Goal: Find specific page/section: Find specific page/section

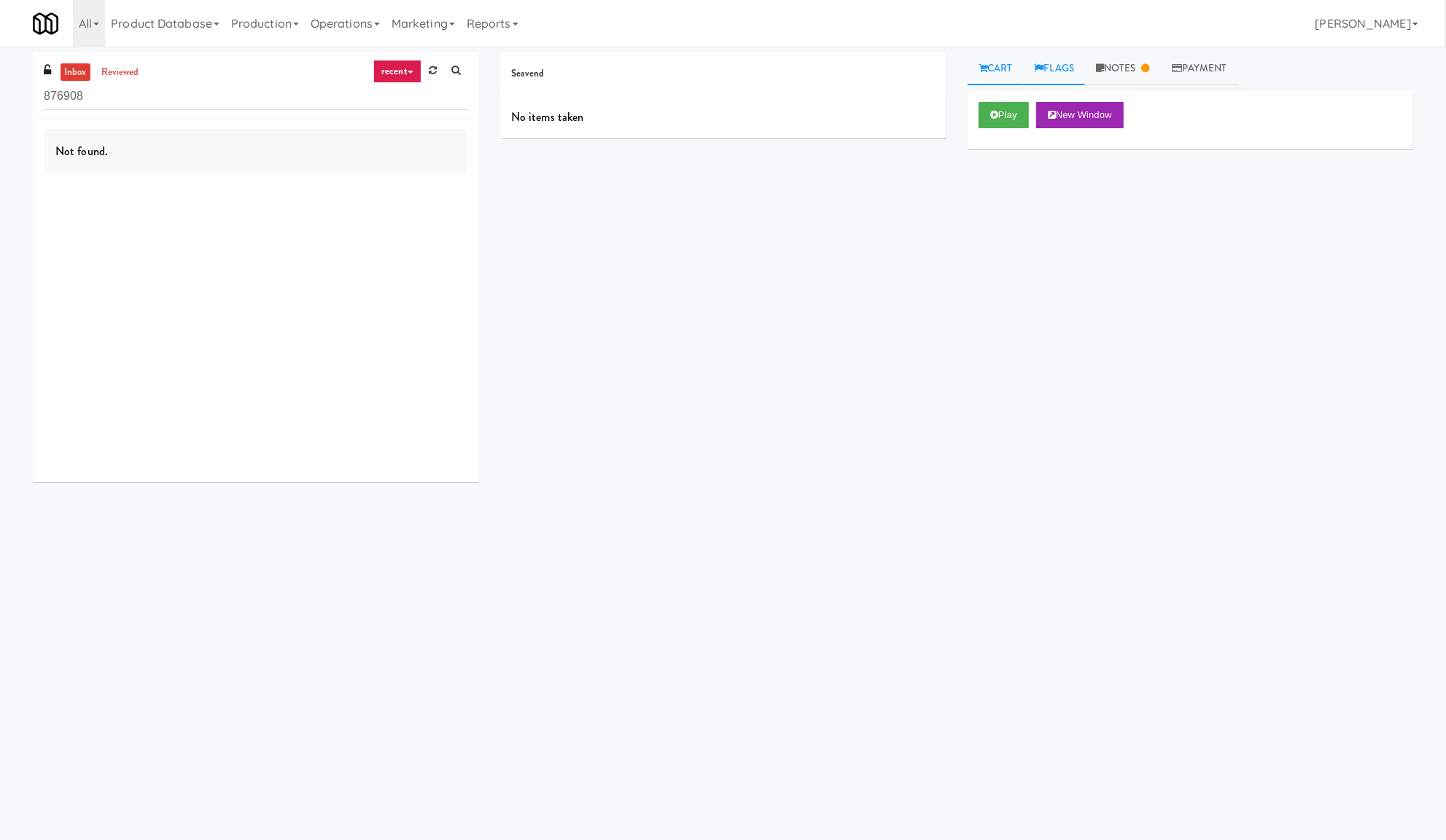
drag, startPoint x: 1111, startPoint y: 70, endPoint x: 1080, endPoint y: 70, distance: 31.0
click at [1111, 70] on link "Notes" at bounding box center [1122, 69] width 76 height 33
click at [1064, 67] on link "Flags" at bounding box center [1054, 69] width 62 height 33
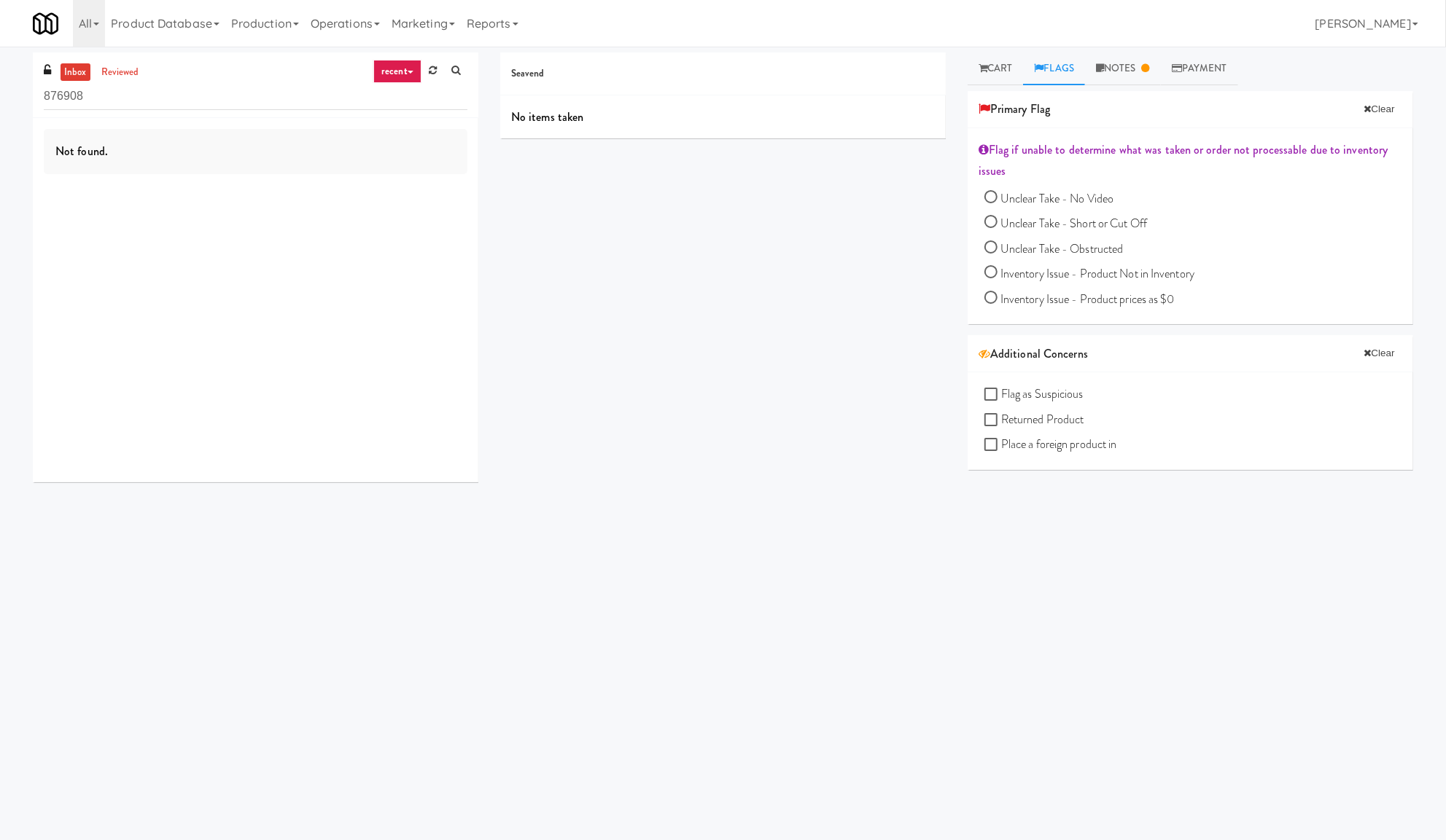
click at [1043, 188] on label "Unclear Take - No Video" at bounding box center [1048, 199] width 129 height 22
click at [997, 193] on input "Unclear Take - No Video" at bounding box center [990, 199] width 13 height 13
radio input "true"
click at [1004, 80] on link "Cart" at bounding box center [996, 69] width 56 height 33
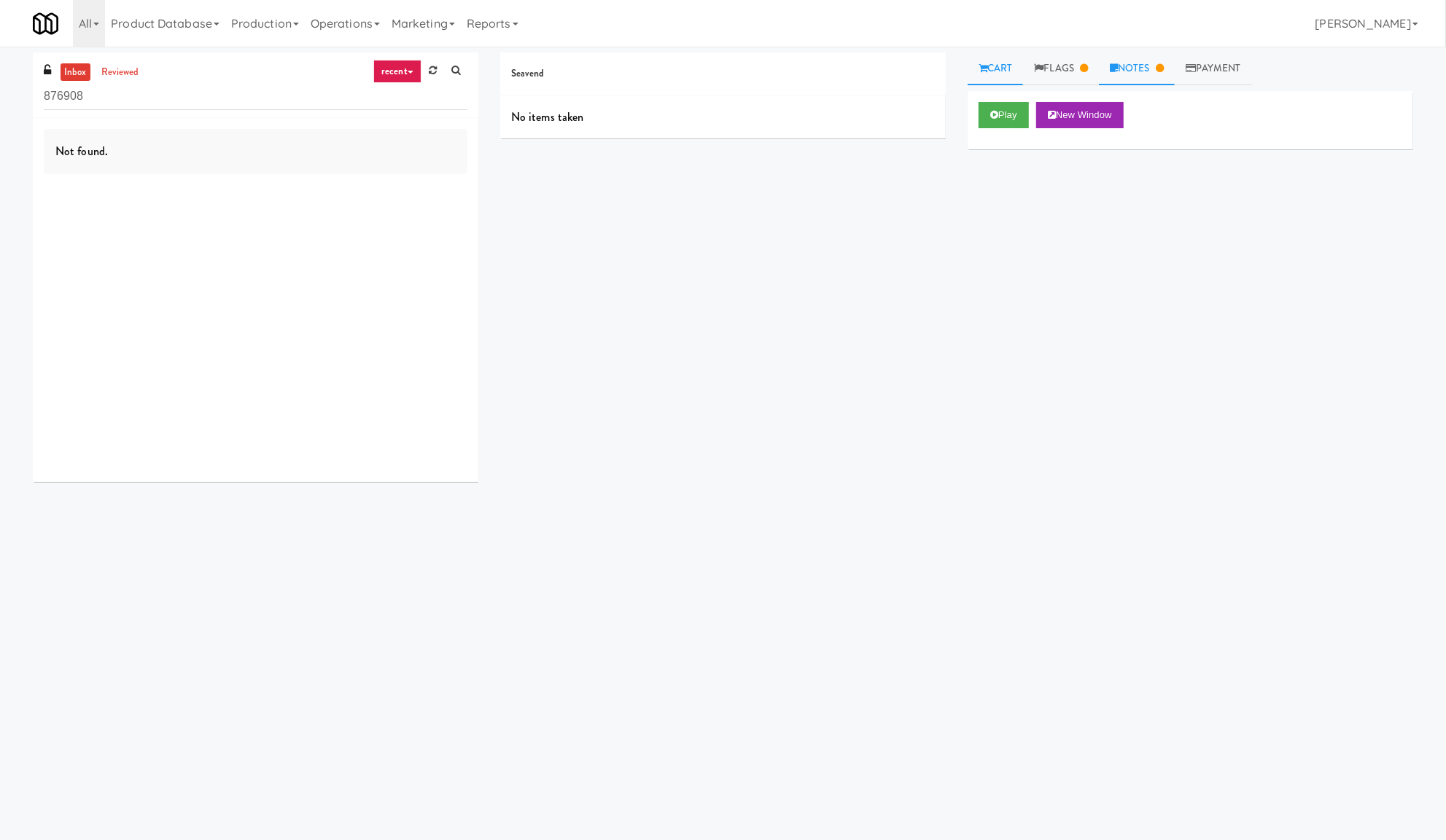
drag, startPoint x: 1077, startPoint y: 81, endPoint x: 1131, endPoint y: 69, distance: 55.3
click at [1078, 80] on link "Flags" at bounding box center [1061, 69] width 76 height 33
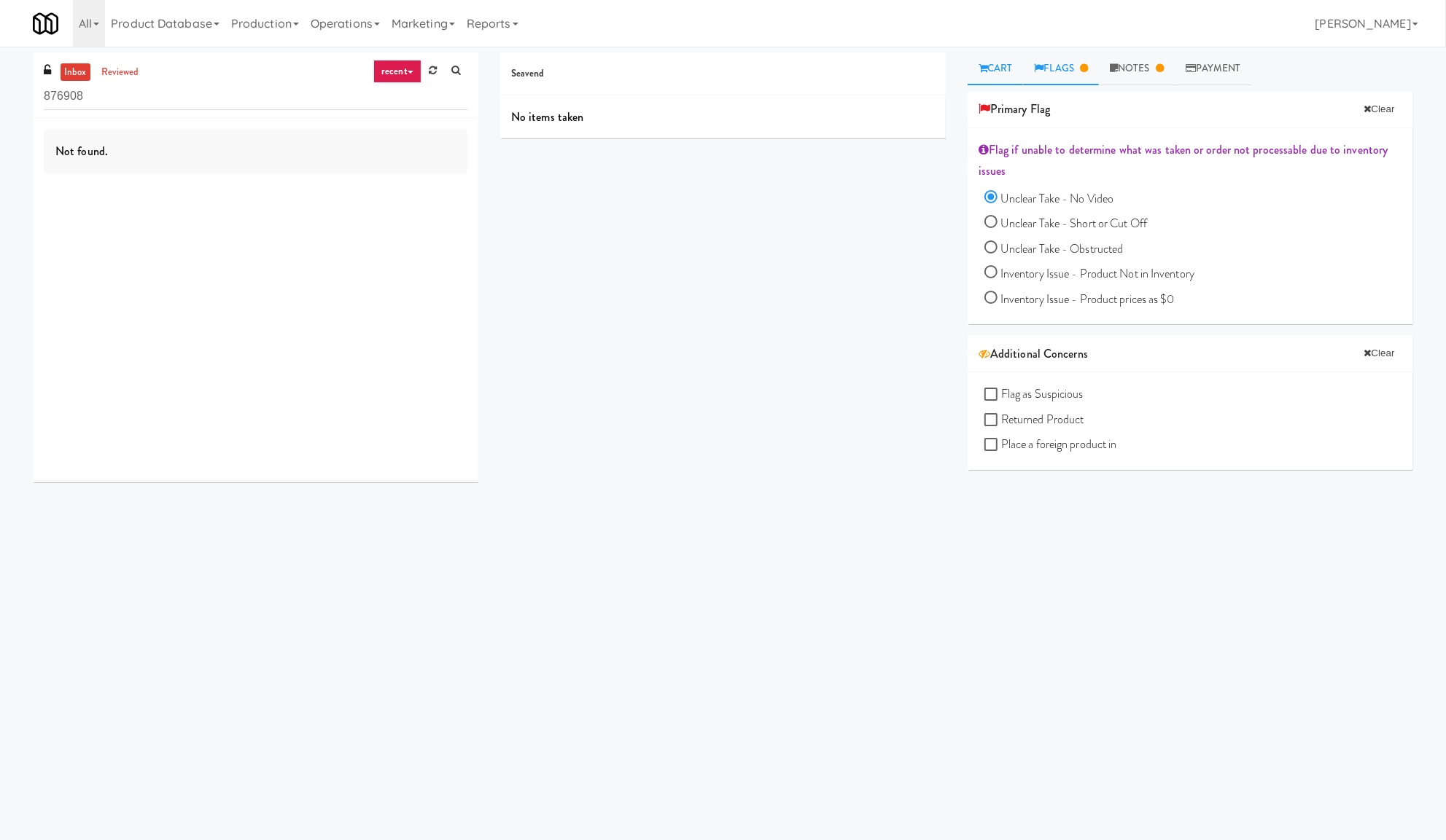
click at [999, 70] on link "Cart" at bounding box center [996, 69] width 56 height 33
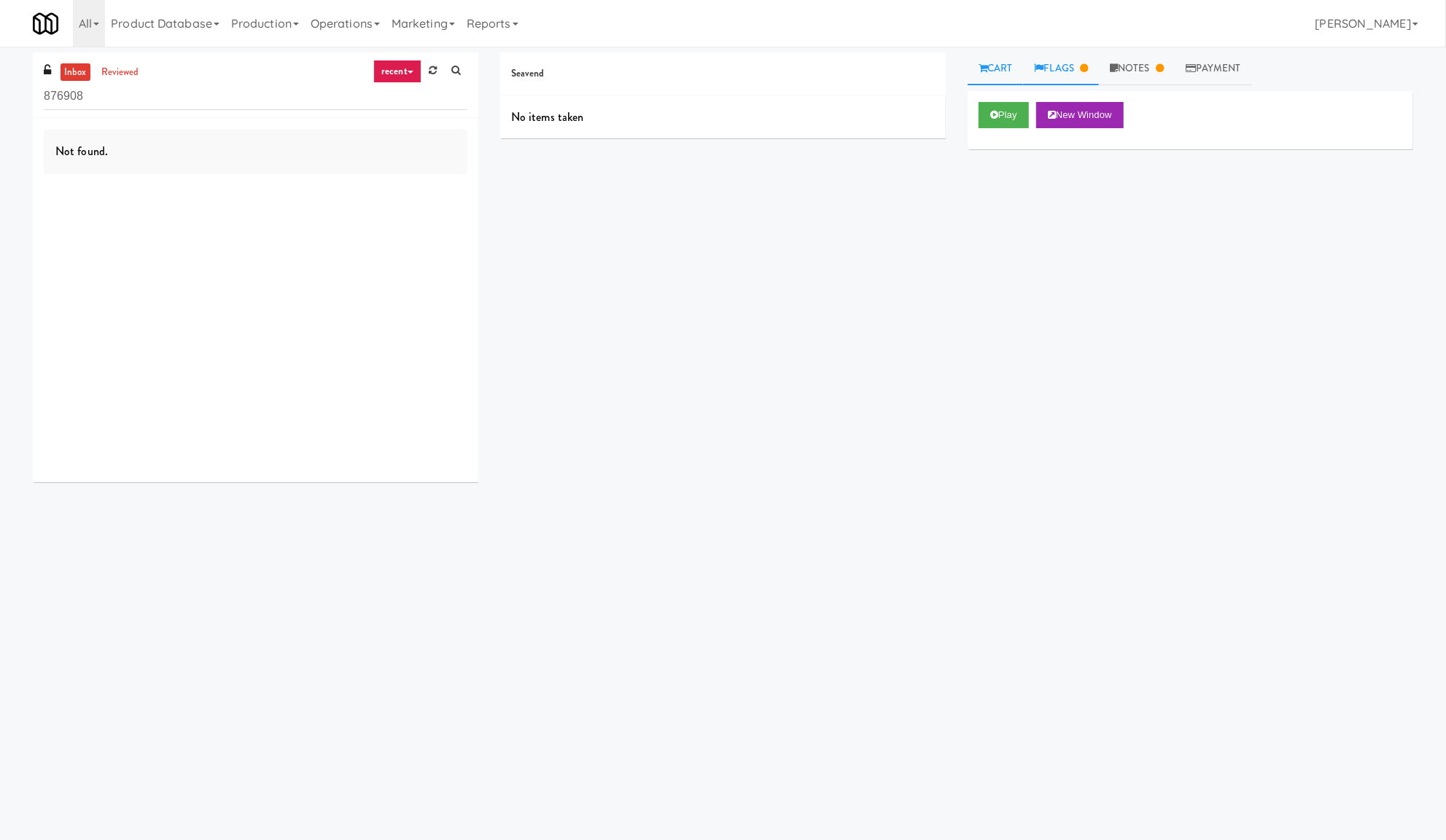
click at [1070, 63] on link "Flags" at bounding box center [1061, 69] width 76 height 33
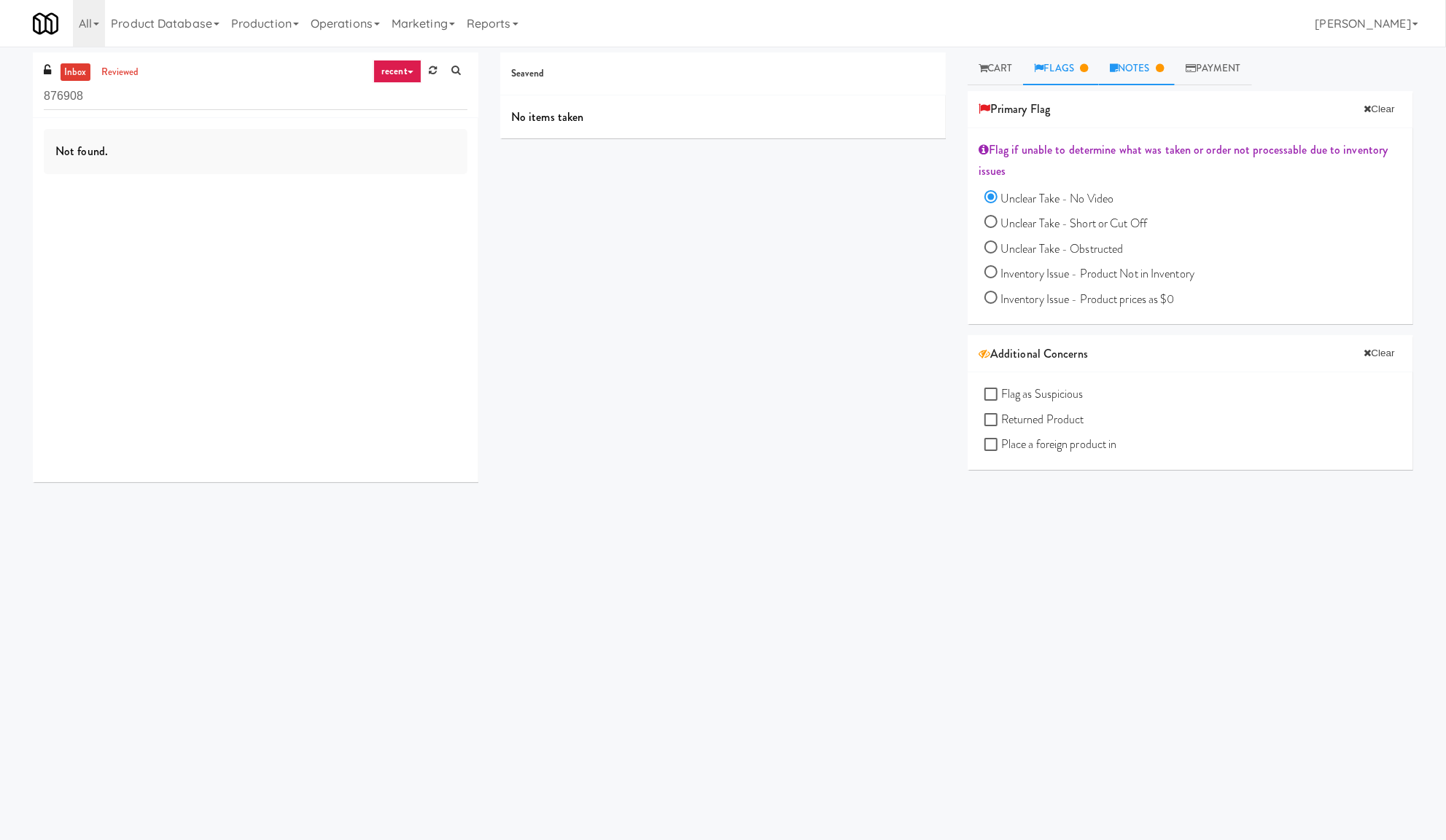
click at [1137, 72] on link "Notes" at bounding box center [1136, 69] width 76 height 33
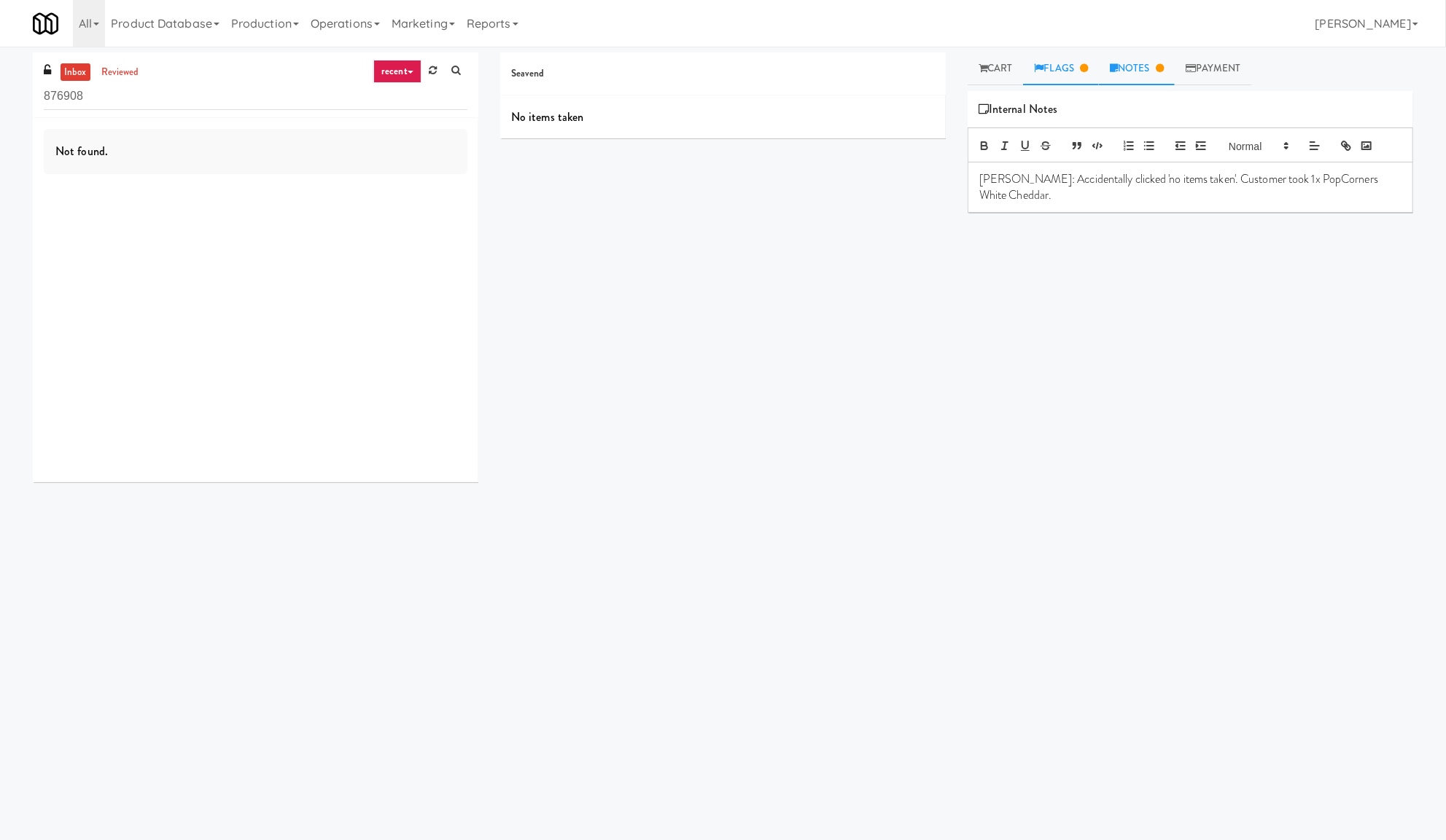
click at [1049, 74] on link "Flags" at bounding box center [1061, 69] width 76 height 33
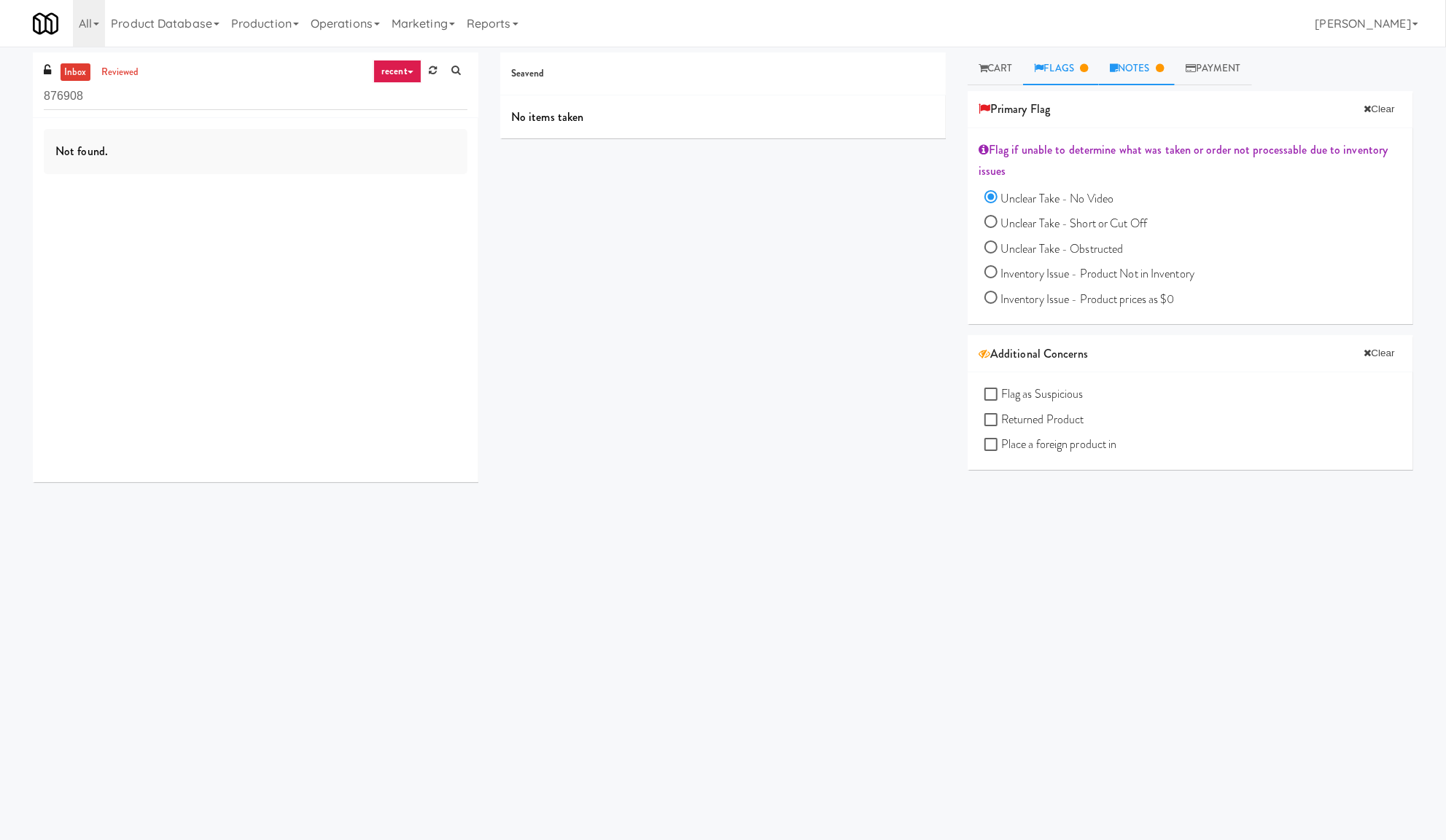
click at [1152, 66] on link "Notes" at bounding box center [1136, 69] width 76 height 33
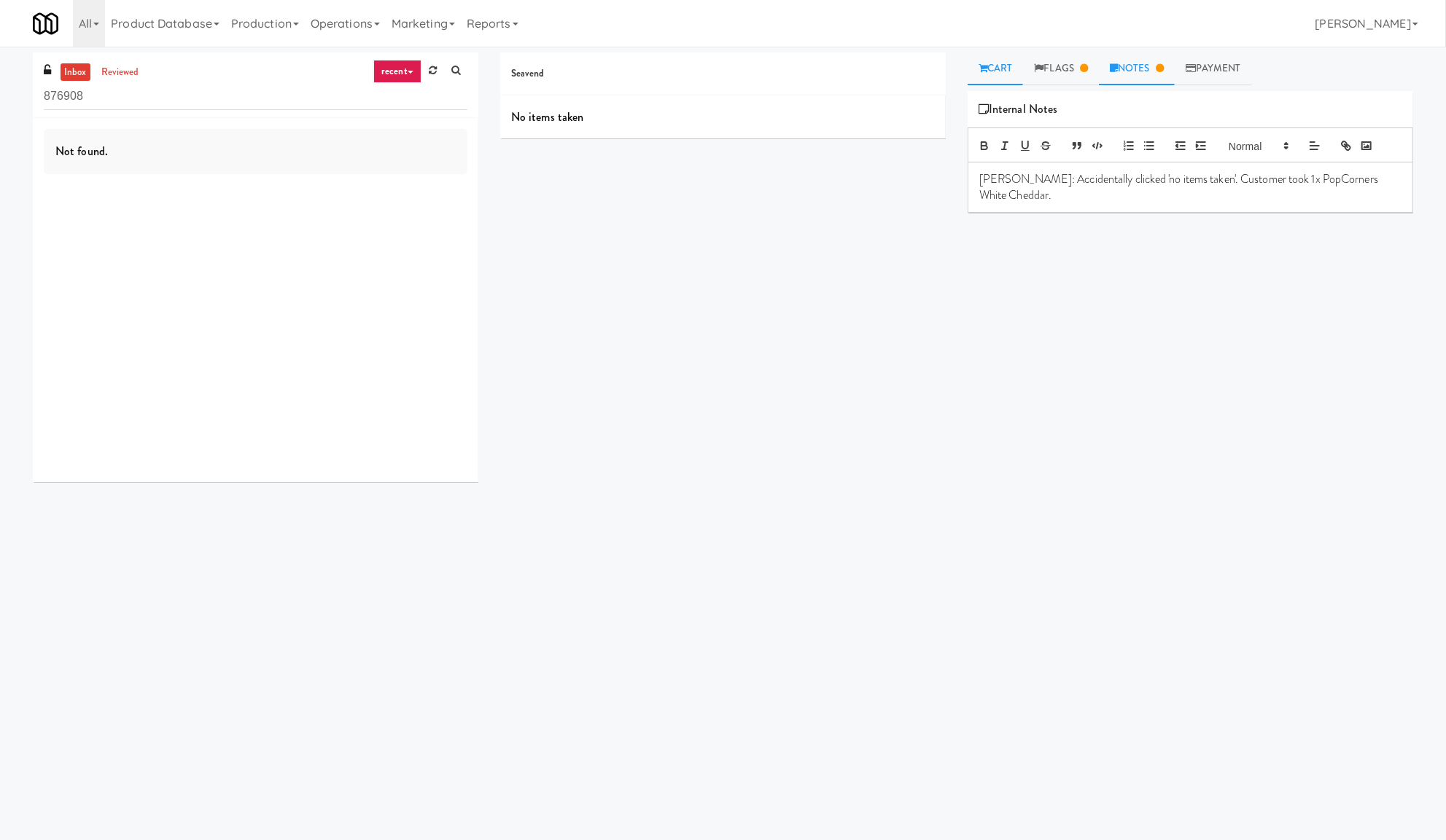
click at [1014, 64] on link "Cart" at bounding box center [996, 69] width 56 height 33
